Goal: Task Accomplishment & Management: Manage account settings

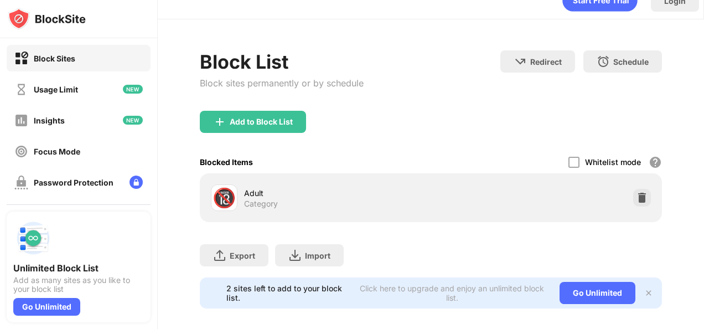
scroll to position [37, 0]
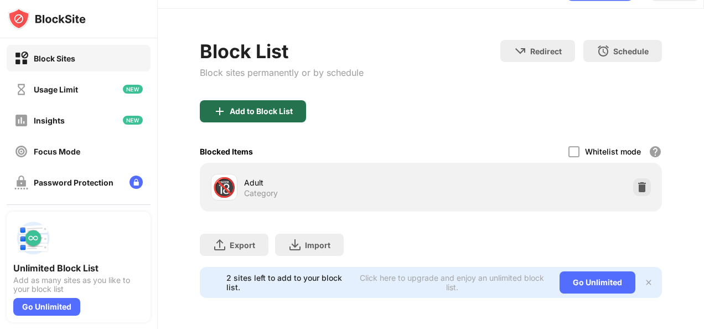
click at [254, 110] on div "Add to Block List" at bounding box center [253, 111] width 106 height 22
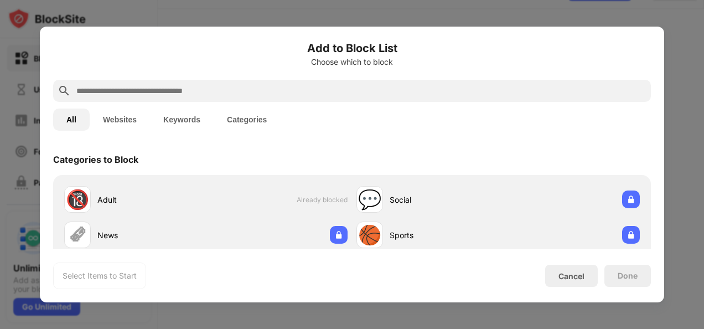
click at [238, 92] on input "text" at bounding box center [360, 90] width 571 height 13
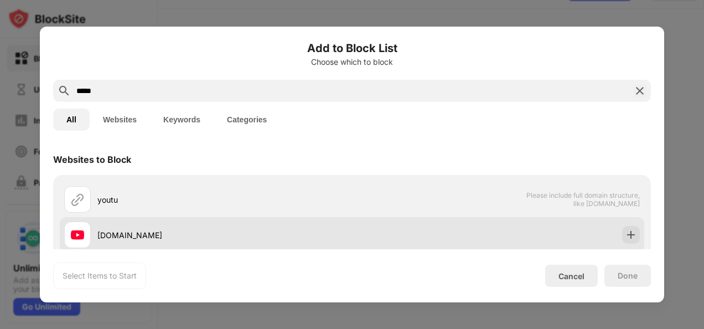
type input "*****"
click at [147, 234] on div "[DOMAIN_NAME]" at bounding box center [224, 235] width 255 height 12
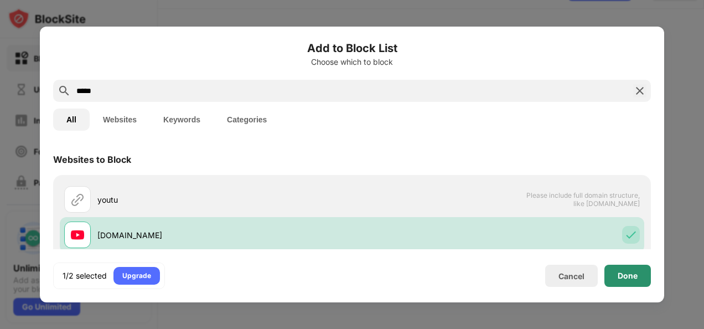
click at [634, 282] on div "Done" at bounding box center [628, 276] width 47 height 22
